Goal: Task Accomplishment & Management: Complete application form

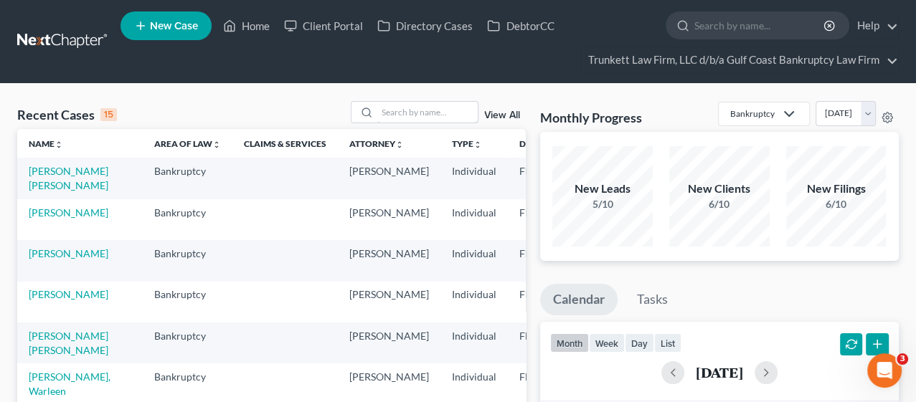
drag, startPoint x: 381, startPoint y: 108, endPoint x: 378, endPoint y: 98, distance: 11.1
click at [381, 108] on input "search" at bounding box center [427, 112] width 100 height 21
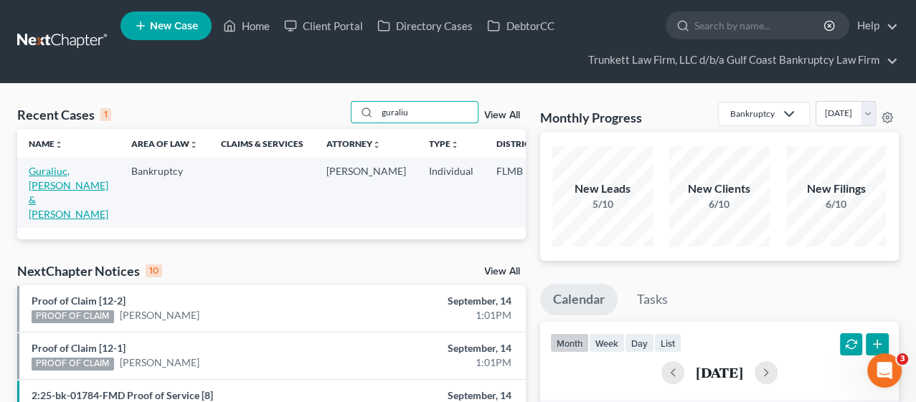
type input "guraliu"
click at [46, 187] on link "Guraliuc, [PERSON_NAME] & [PERSON_NAME]" at bounding box center [69, 192] width 80 height 55
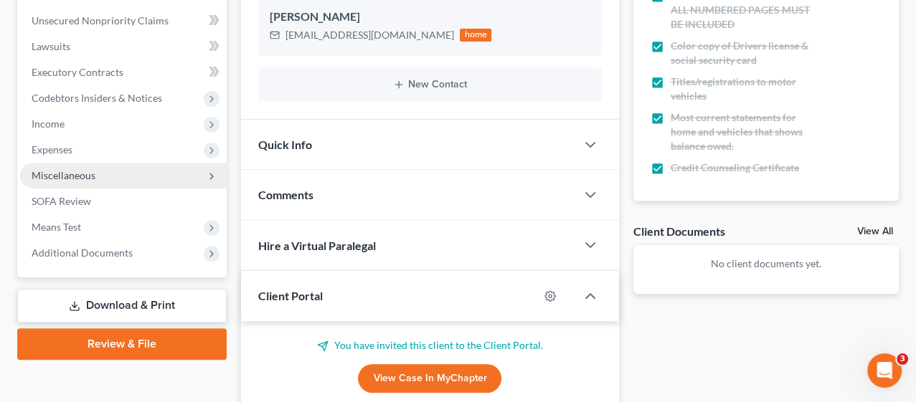
scroll to position [294, 0]
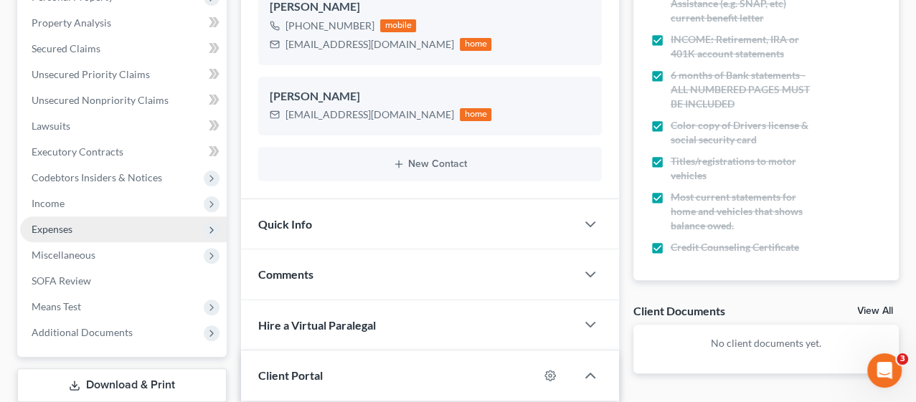
click at [75, 221] on span "Expenses" at bounding box center [123, 230] width 207 height 26
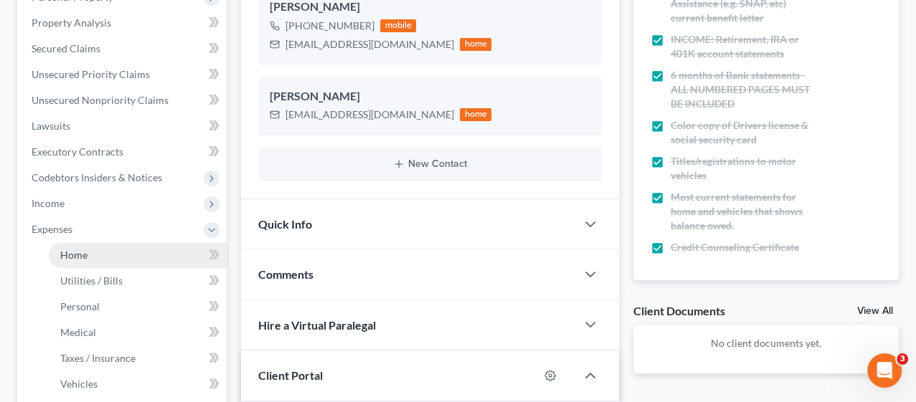
click at [93, 251] on link "Home" at bounding box center [138, 255] width 178 height 26
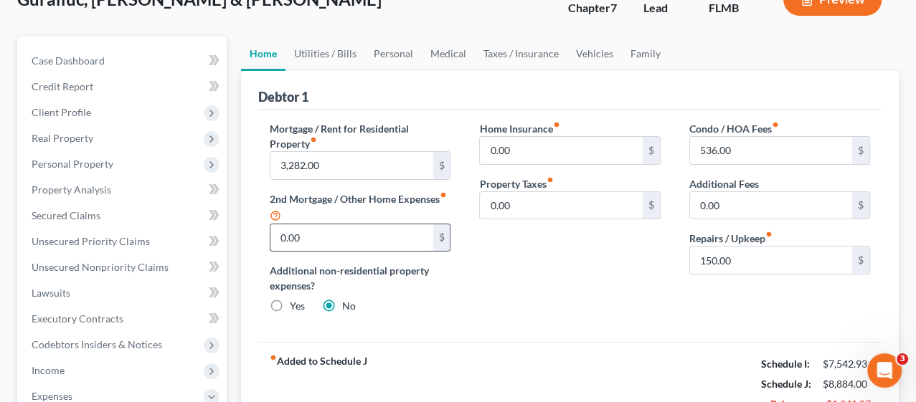
scroll to position [159, 0]
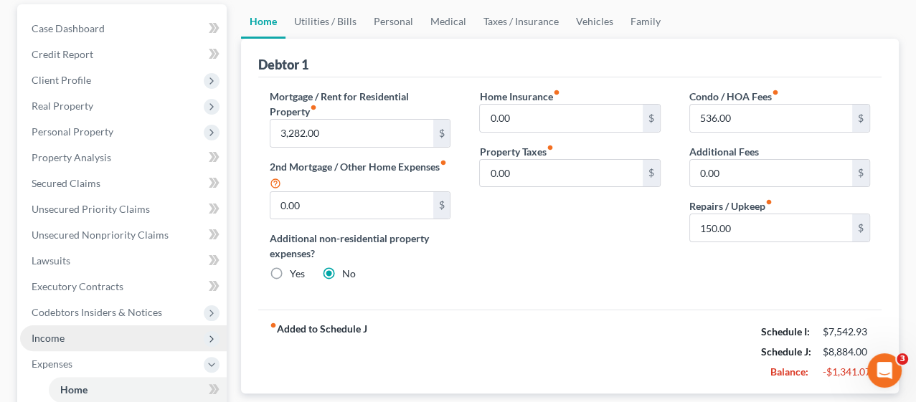
click at [63, 334] on span "Income" at bounding box center [48, 338] width 33 height 12
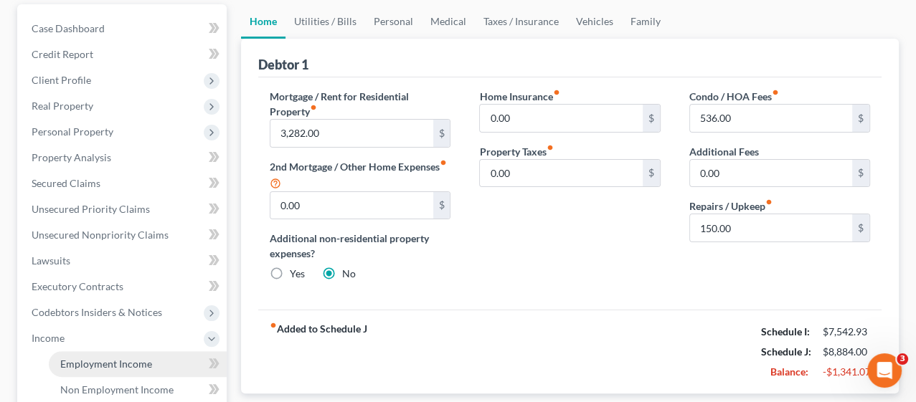
click at [118, 358] on span "Employment Income" at bounding box center [106, 364] width 92 height 12
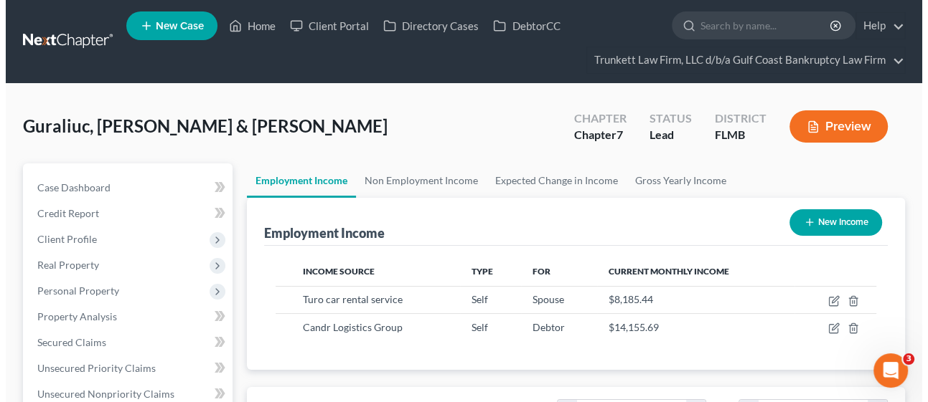
scroll to position [255, 367]
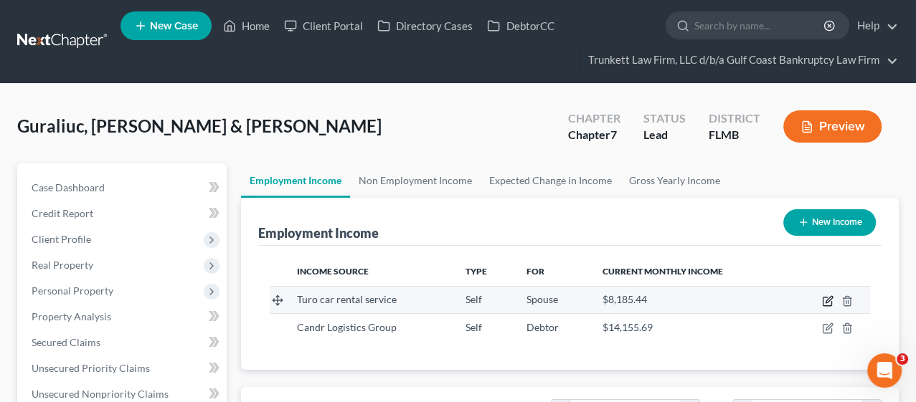
click at [827, 301] on icon "button" at bounding box center [827, 301] width 11 height 11
select select "1"
select select "0"
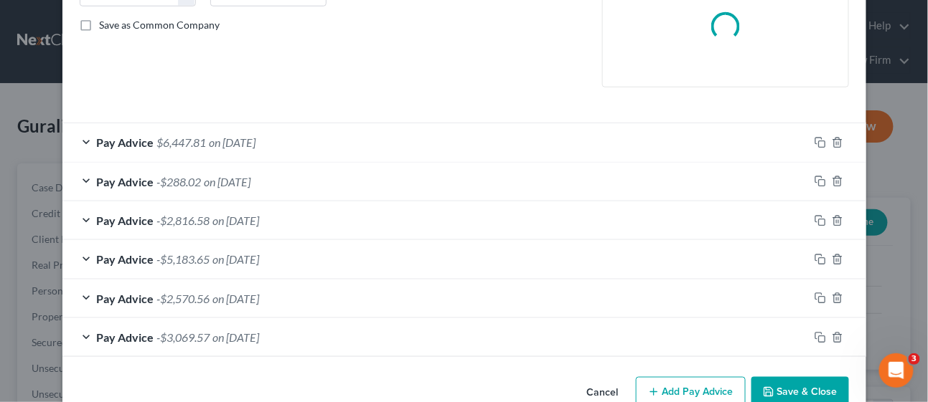
scroll to position [349, 0]
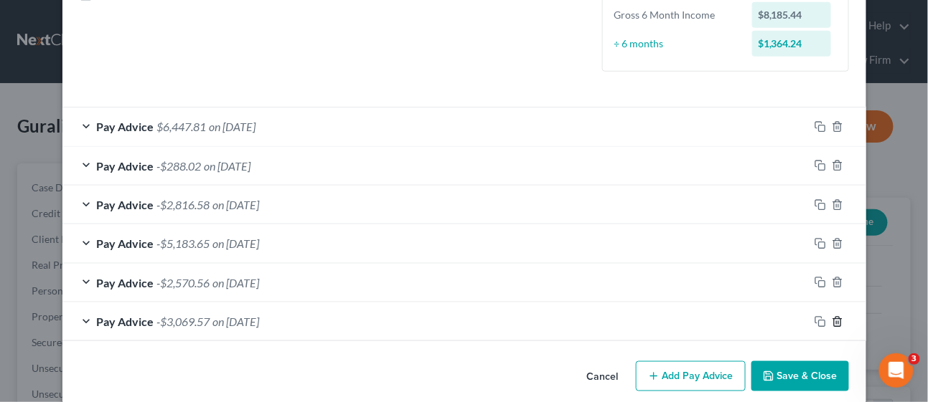
click at [831, 320] on icon "button" at bounding box center [836, 321] width 11 height 11
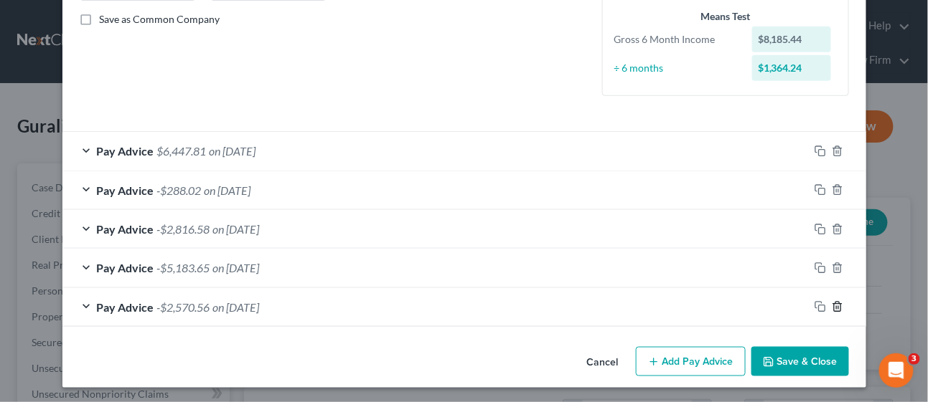
click at [831, 303] on icon "button" at bounding box center [836, 306] width 11 height 11
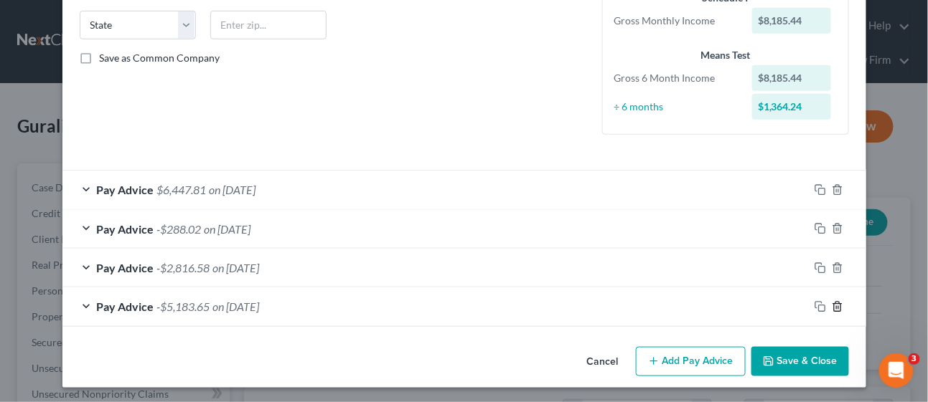
click at [831, 303] on icon "button" at bounding box center [836, 306] width 11 height 11
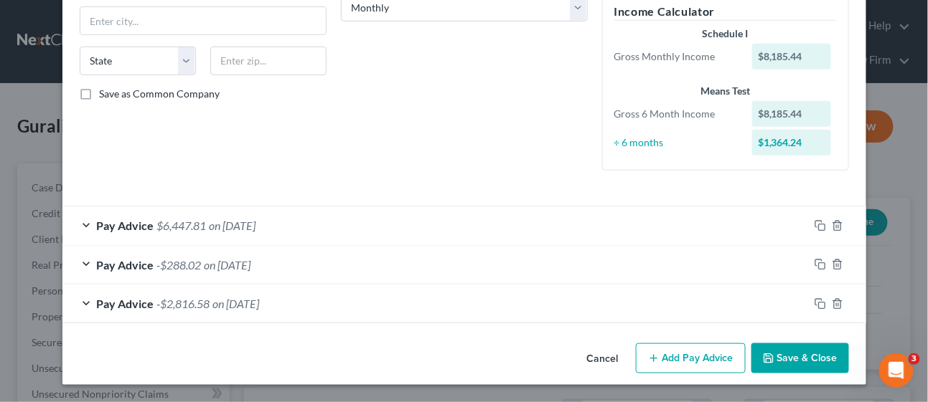
scroll to position [247, 0]
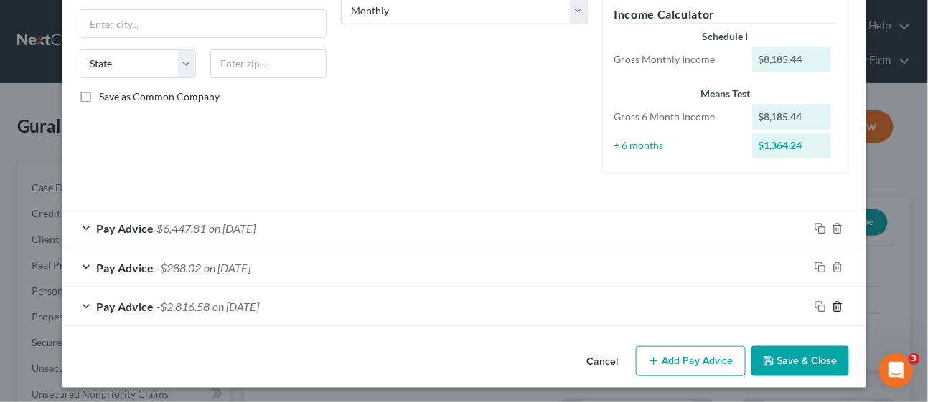
click at [831, 303] on icon "button" at bounding box center [836, 306] width 11 height 11
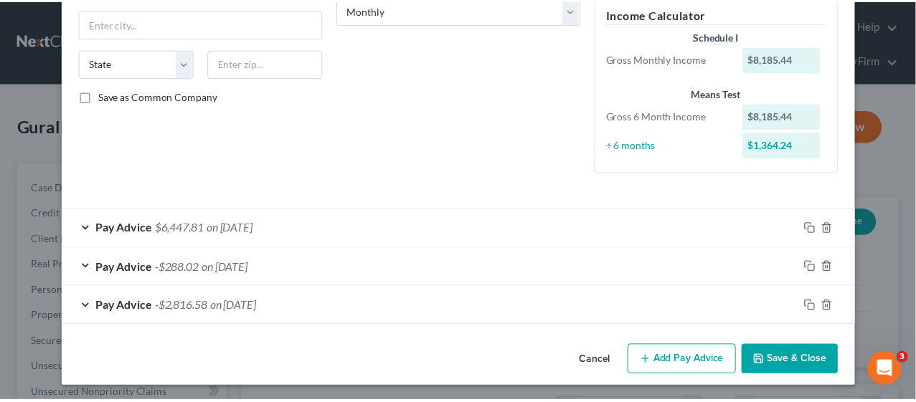
scroll to position [208, 0]
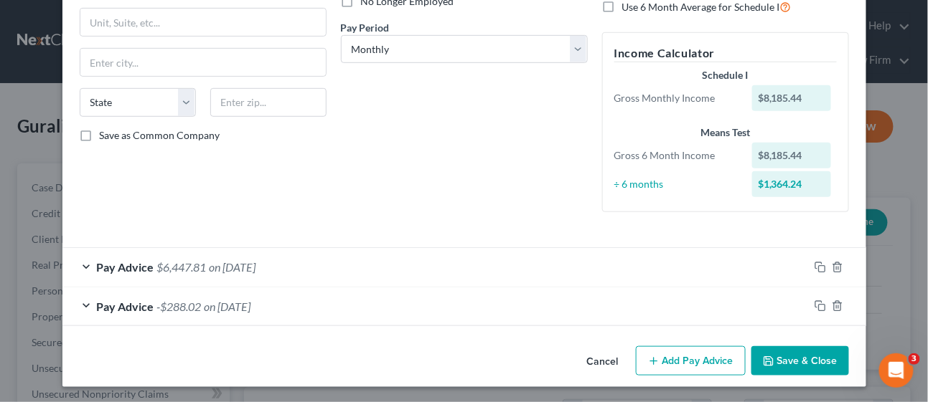
click at [786, 353] on button "Save & Close" at bounding box center [800, 362] width 98 height 30
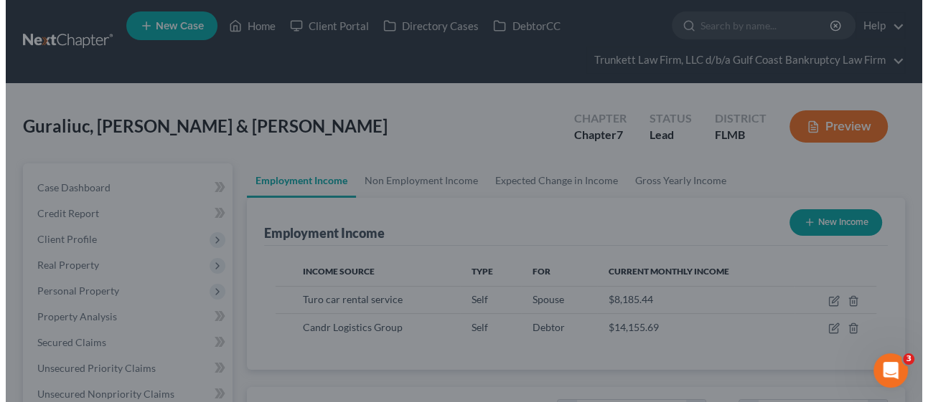
scroll to position [717167, 717056]
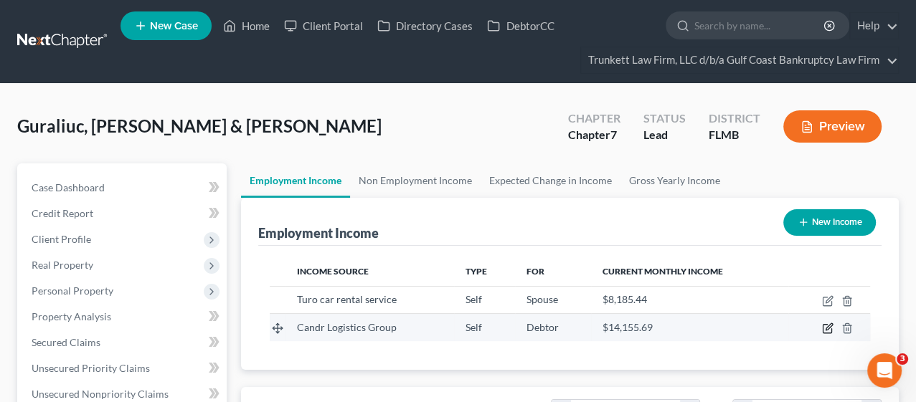
click at [826, 326] on icon "button" at bounding box center [827, 328] width 11 height 11
select select "1"
select select "0"
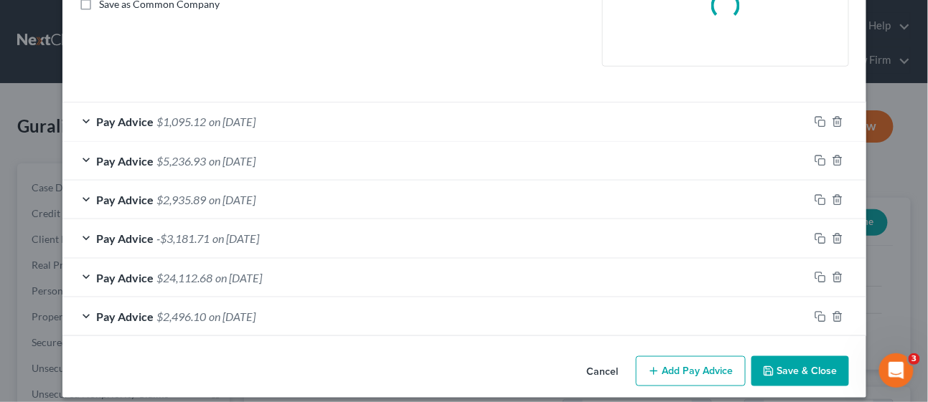
scroll to position [349, 0]
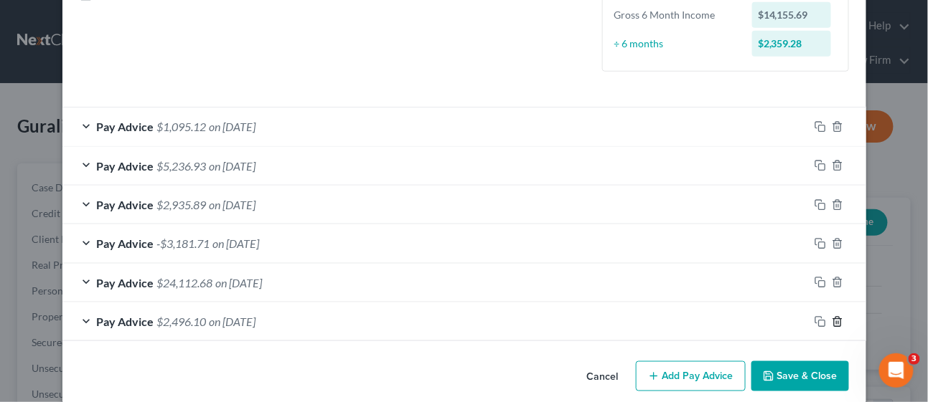
click at [834, 317] on icon "button" at bounding box center [837, 321] width 6 height 9
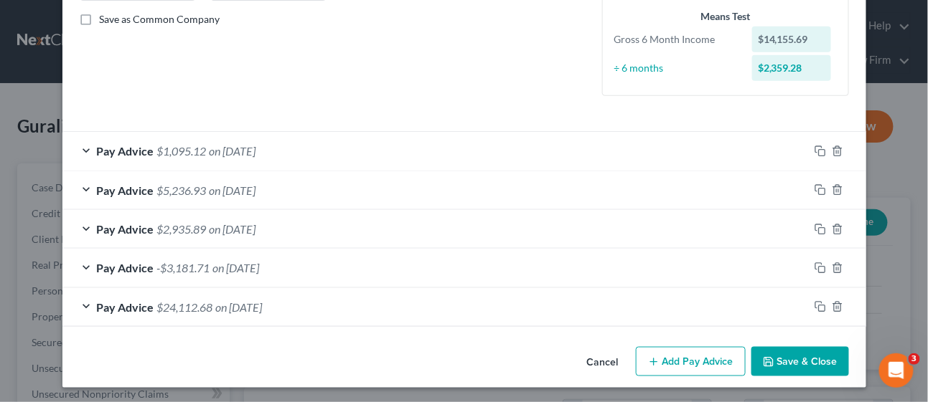
click at [831, 314] on div at bounding box center [837, 307] width 57 height 23
click at [832, 305] on icon "button" at bounding box center [836, 306] width 11 height 11
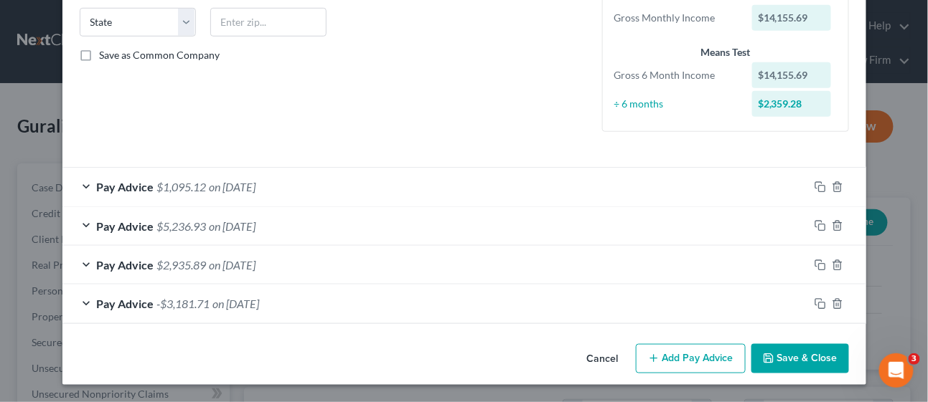
scroll to position [286, 0]
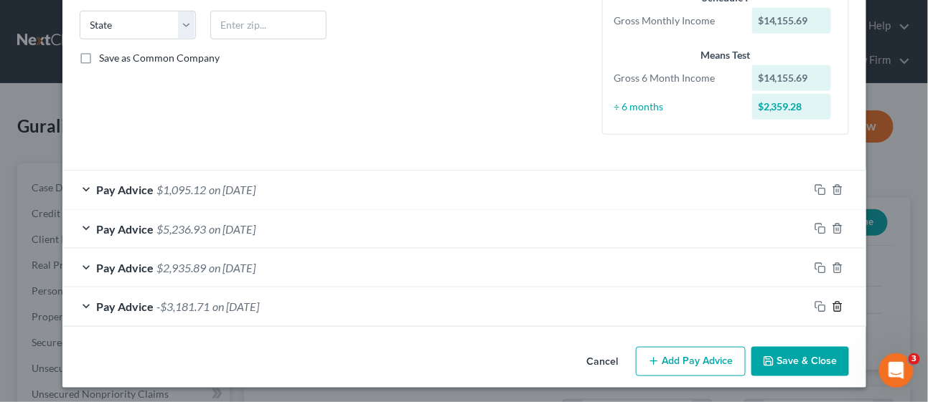
click at [832, 305] on icon "button" at bounding box center [836, 306] width 11 height 11
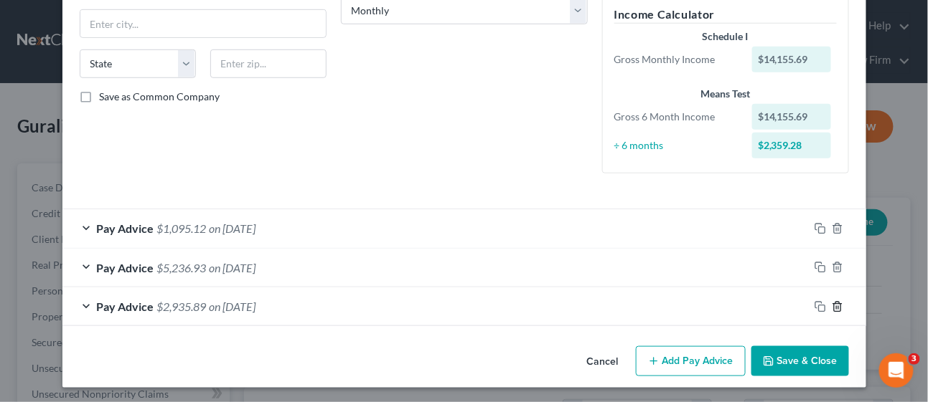
click at [832, 305] on icon "button" at bounding box center [836, 306] width 11 height 11
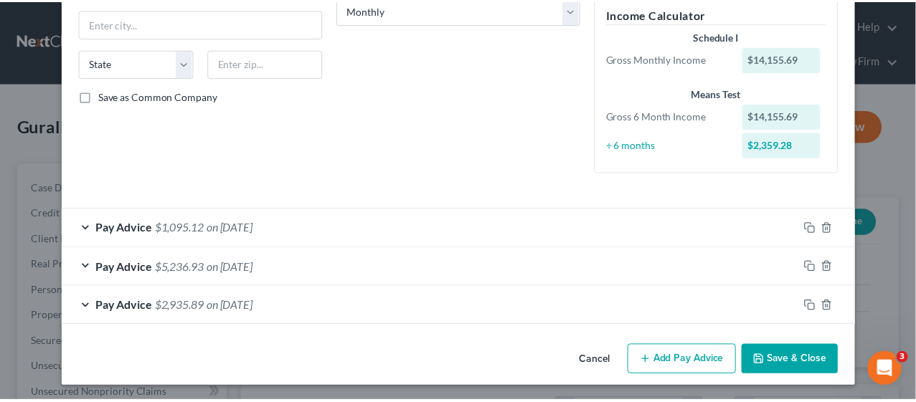
scroll to position [208, 0]
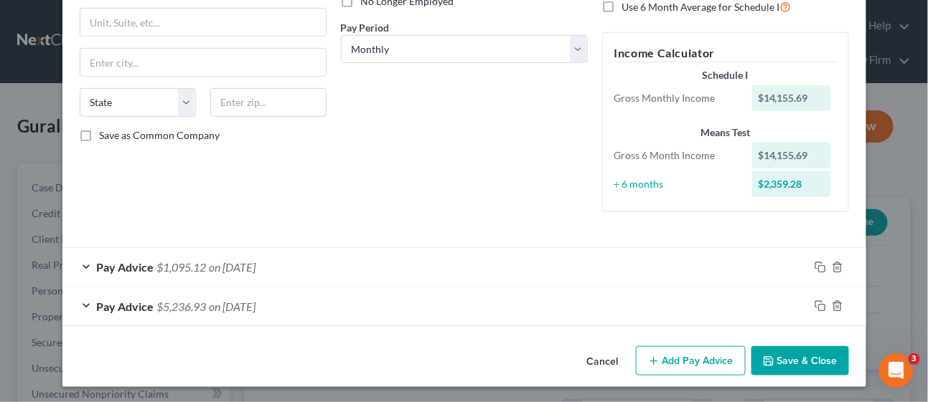
click at [796, 351] on button "Save & Close" at bounding box center [800, 362] width 98 height 30
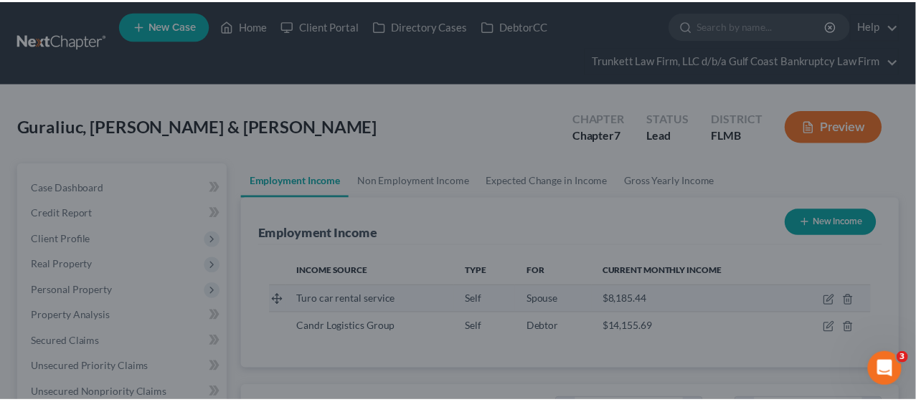
scroll to position [717167, 717056]
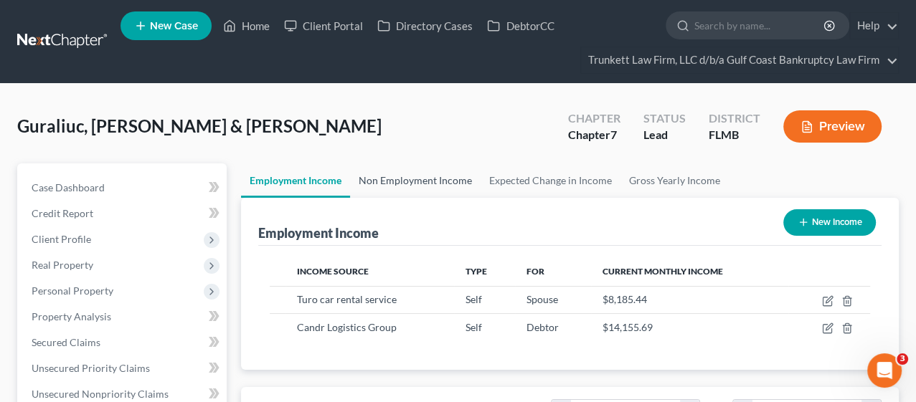
click at [425, 176] on link "Non Employment Income" at bounding box center [415, 181] width 131 height 34
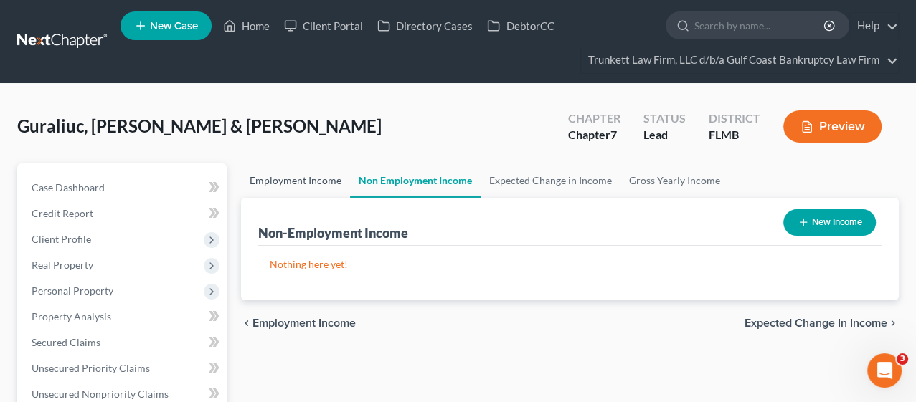
click at [294, 182] on link "Employment Income" at bounding box center [295, 181] width 109 height 34
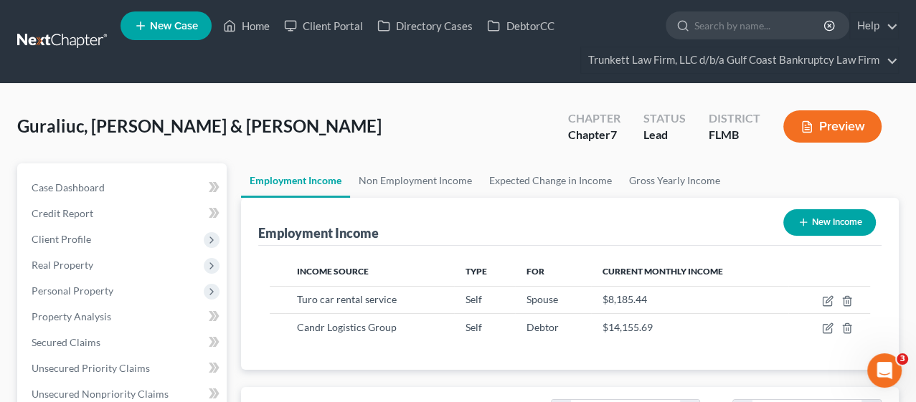
scroll to position [255, 367]
